Goal: Information Seeking & Learning: Learn about a topic

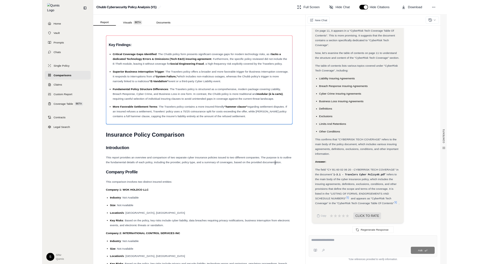
scroll to position [328, 0]
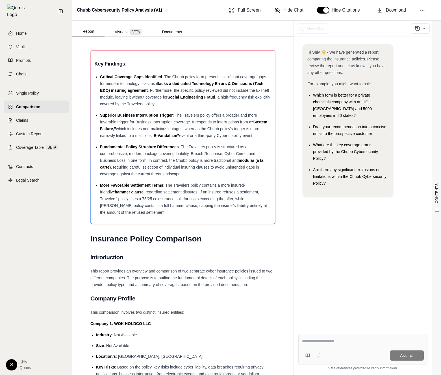
click at [120, 25] on div "Report Visuals BETA Documents" at bounding box center [132, 30] width 120 height 11
click at [121, 31] on button "Visuals BETA" at bounding box center [128, 31] width 47 height 9
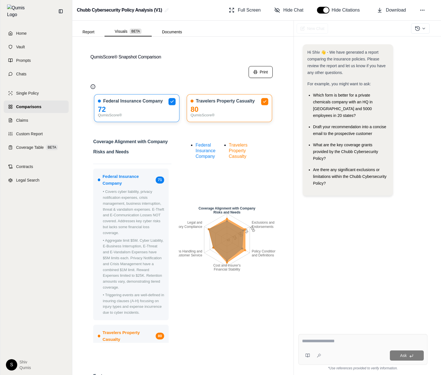
click at [258, 70] on button "Print" at bounding box center [261, 72] width 24 height 12
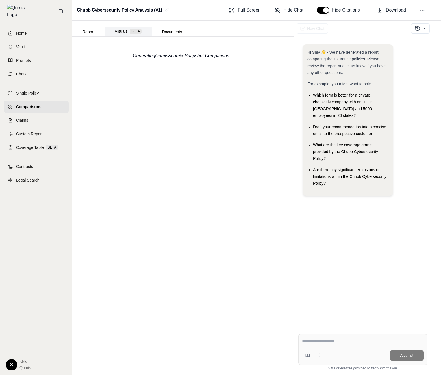
click at [126, 32] on button "Visuals BETA" at bounding box center [128, 32] width 47 height 10
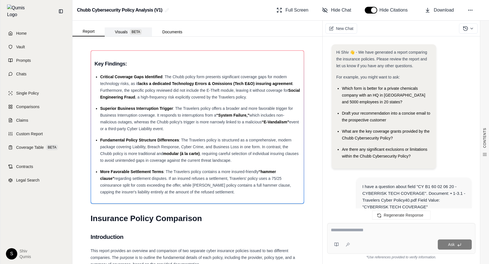
scroll to position [507, 0]
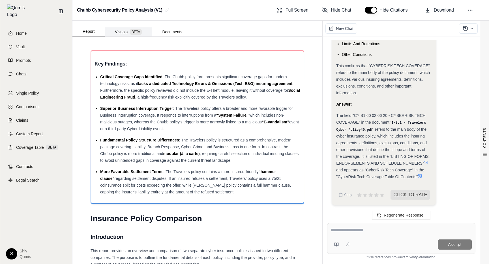
click at [119, 32] on button "Visuals BETA" at bounding box center [128, 31] width 47 height 9
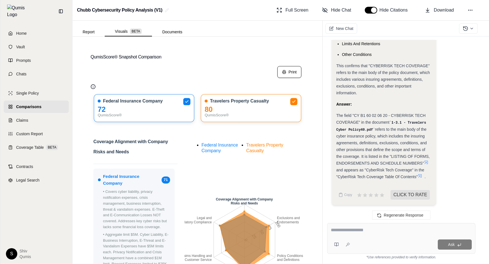
click at [286, 70] on button "Print" at bounding box center [289, 72] width 24 height 12
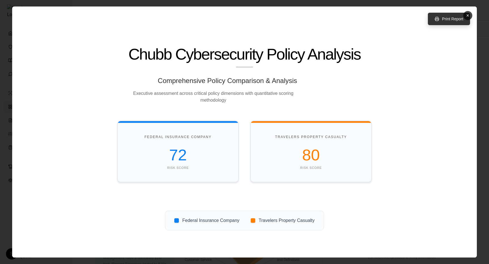
click at [435, 21] on button "Print Report" at bounding box center [448, 19] width 42 height 12
click at [468, 13] on button "×" at bounding box center [467, 15] width 9 height 9
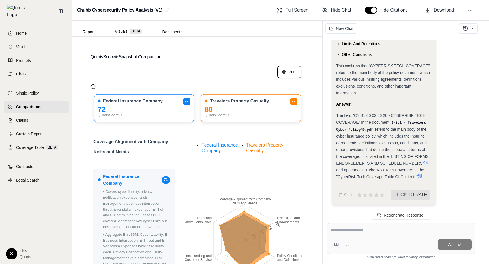
click at [275, 257] on icon "Coverage Alignment with Company Risks and Needs Exclusions and Endorsements Pol…" at bounding box center [244, 240] width 120 height 212
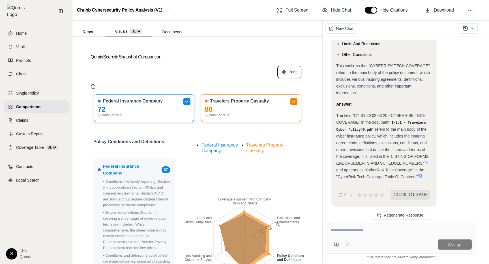
click at [275, 257] on icon "Coverage Alignment with Company Risks and Needs Exclusions and Endorsements Pol…" at bounding box center [244, 240] width 120 height 212
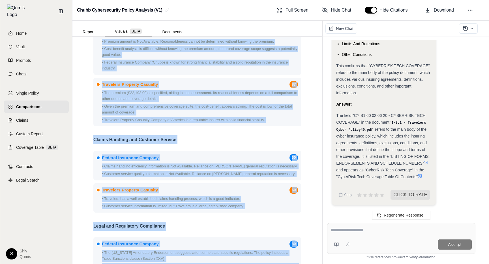
scroll to position [903, 0]
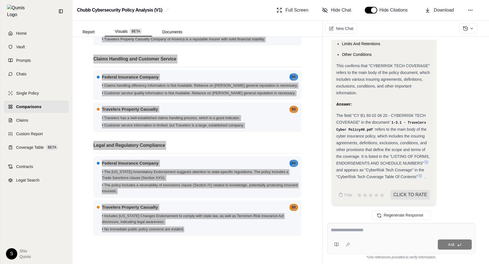
drag, startPoint x: 275, startPoint y: 254, endPoint x: 293, endPoint y: 237, distance: 25.0
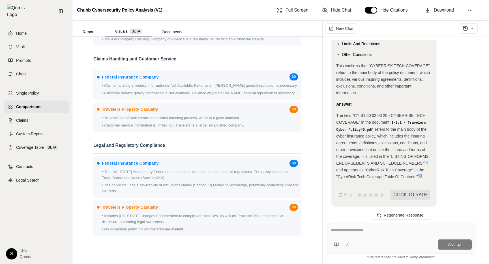
click at [301, 251] on div "QumisScore® Snapshot Comparison Print Federal Insurance Company 72 QumisScore® …" at bounding box center [197, 151] width 250 height 228
click at [302, 251] on div "QumisScore® Snapshot Comparison Print Federal Insurance Company 72 QumisScore® …" at bounding box center [197, 151] width 250 height 228
click at [200, 39] on p "• Travelers Property Casualty Company of America is a reputable insurer with so…" at bounding box center [200, 39] width 196 height 6
click at [199, 38] on p "• Travelers Property Casualty Company of America is a reputable insurer with so…" at bounding box center [200, 39] width 196 height 6
click at [197, 34] on div "Report Visuals BETA Documents QumisScore® Snapshot Comparison Print Federal Ins…" at bounding box center [197, 143] width 250 height 244
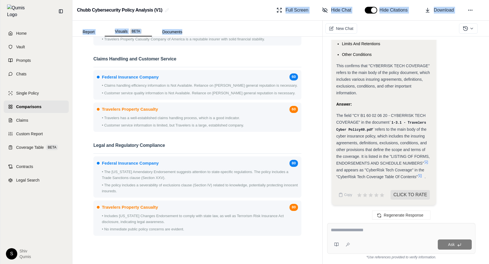
drag, startPoint x: 197, startPoint y: 34, endPoint x: 197, endPoint y: 17, distance: 17.5
click at [197, 17] on div "Chubb Cybersecurity Policy Analysis (V1) Full Screen Hide Chat Hide Citations D…" at bounding box center [280, 132] width 416 height 264
click at [198, 71] on div "Federal Insurance Company 60 • Claims handling efficiency information is Not Av…" at bounding box center [197, 84] width 208 height 29
drag, startPoint x: 198, startPoint y: 72, endPoint x: 183, endPoint y: 84, distance: 18.7
click at [183, 84] on div "Federal Insurance Company 60 • Claims handling efficiency information is Not Av…" at bounding box center [197, 84] width 208 height 29
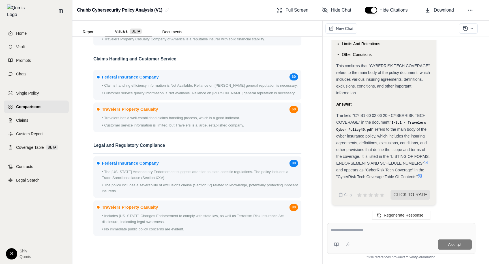
click at [170, 103] on div "Travelers Property Casualty 60 • Travelers has a well-established claims handli…" at bounding box center [197, 117] width 208 height 29
click at [357, 148] on span "refers to the main body of the cyber insurance policy, which includes the insur…" at bounding box center [382, 146] width 93 height 39
drag, startPoint x: 357, startPoint y: 148, endPoint x: 348, endPoint y: 150, distance: 8.7
click at [347, 141] on div "The field "CY B1 60 02 06 20 - CYBERRISK TECH COVERAGE" in the document 1-3.1 -…" at bounding box center [383, 146] width 95 height 68
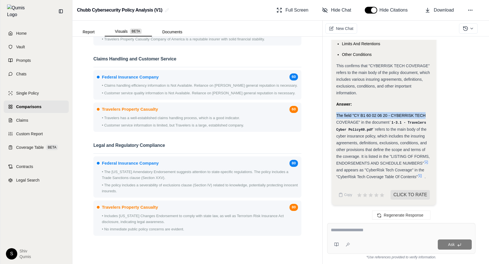
drag, startPoint x: 448, startPoint y: 108, endPoint x: 437, endPoint y: 105, distance: 11.5
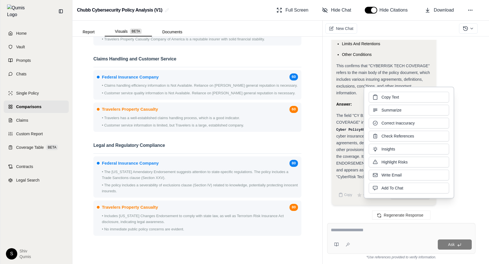
click at [441, 103] on div "Copy Text Summarize Correct Inaccuracy Check References Insights Highlight Risk…" at bounding box center [408, 143] width 80 height 102
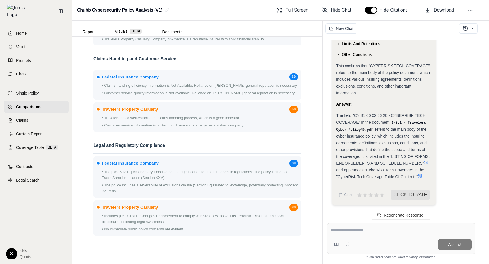
click at [485, 165] on div "New Chat Hi Shiv 👋 - We have generated a report comparing the insurance policie…" at bounding box center [405, 143] width 167 height 244
click at [474, 156] on div "Hi Shiv 👋 - We have generated a report comparing the insurance policies. Please…" at bounding box center [401, 127] width 148 height 174
drag, startPoint x: 472, startPoint y: 155, endPoint x: 397, endPoint y: 191, distance: 83.3
click at [397, 191] on div "Hi Shiv 👋 - We have generated a report comparing the insurance policies. Please…" at bounding box center [401, 127] width 148 height 174
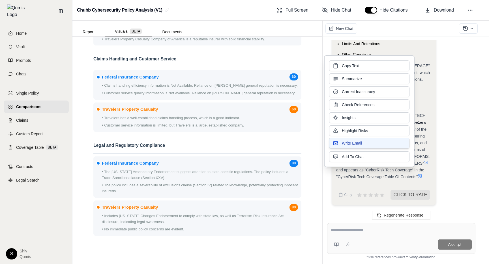
click at [386, 141] on button "Write Email" at bounding box center [369, 143] width 80 height 11
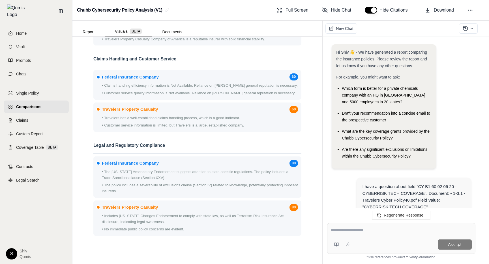
scroll to position [1733, 0]
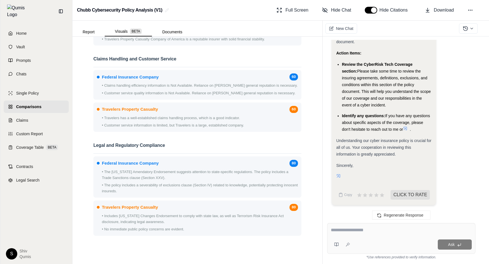
click at [361, 87] on span "Please take some time to review the insuring agreements, definitions, exclusion…" at bounding box center [386, 88] width 89 height 38
click at [352, 89] on span "Please take some time to review the insuring agreements, definitions, exclusion…" at bounding box center [386, 88] width 89 height 38
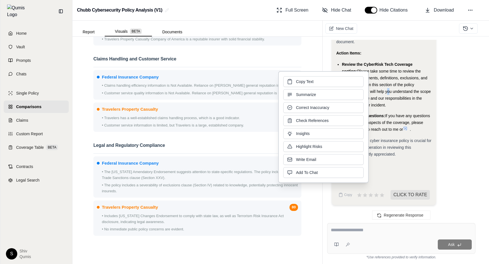
click at [352, 89] on button "Summarize" at bounding box center [323, 94] width 80 height 11
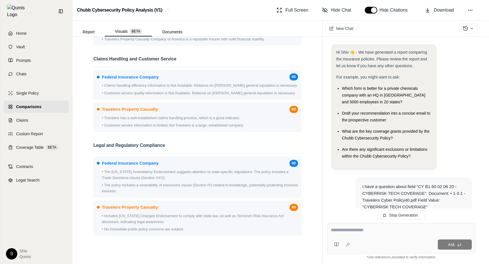
scroll to position [1790, 0]
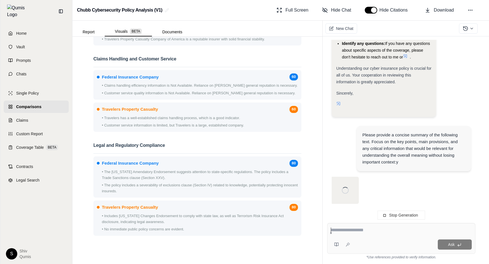
click at [353, 90] on div "Hi Shiv 👋 - We have generated a report comparing the insurance policies. Please…" at bounding box center [401, 127] width 148 height 174
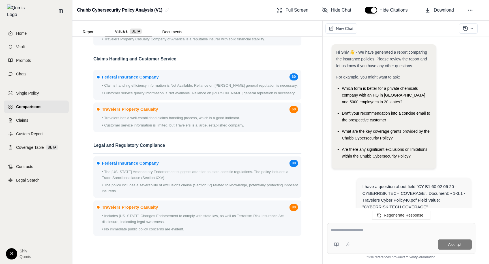
scroll to position [2063, 0]
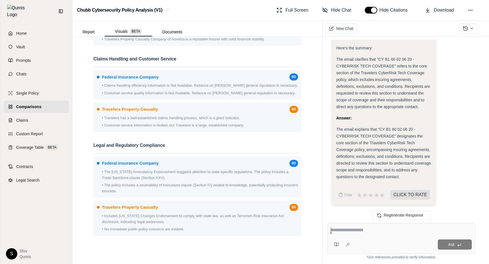
click at [353, 91] on div "The email clarifies that "CY B1 60 02 06 20 - CYBERRISK TECH COVERAGE" refers t…" at bounding box center [383, 83] width 95 height 54
drag, startPoint x: 353, startPoint y: 90, endPoint x: 356, endPoint y: 92, distance: 3.0
drag, startPoint x: 356, startPoint y: 92, endPoint x: 373, endPoint y: 101, distance: 19.9
click at [373, 101] on span "The email clarifies that "CY B1 60 02 06 20 - CYBERRISK TECH COVERAGE" refers t…" at bounding box center [383, 83] width 94 height 52
